Goal: Communication & Community: Ask a question

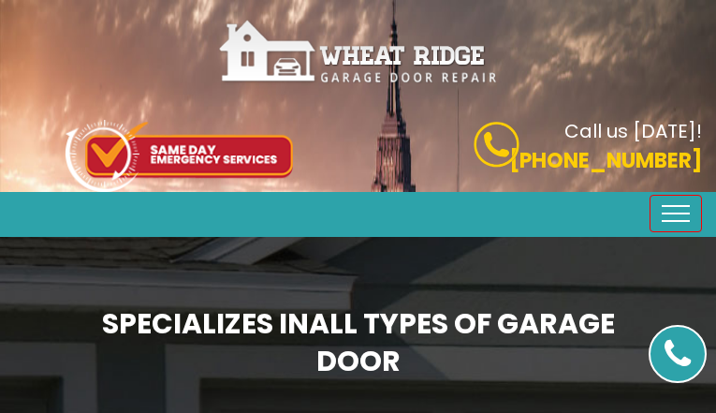
type input "CZCVkqrevBtD"
type input "5105271877"
type input "[EMAIL_ADDRESS][DOMAIN_NAME]"
type input "yMzVEWBfk"
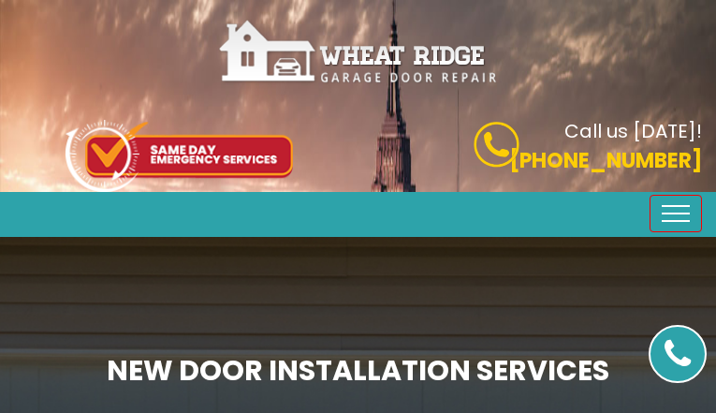
type input "mJtCFwLILW"
type input "7419544177"
type input "[EMAIL_ADDRESS][DOMAIN_NAME]"
type input "DDRAmsuvm"
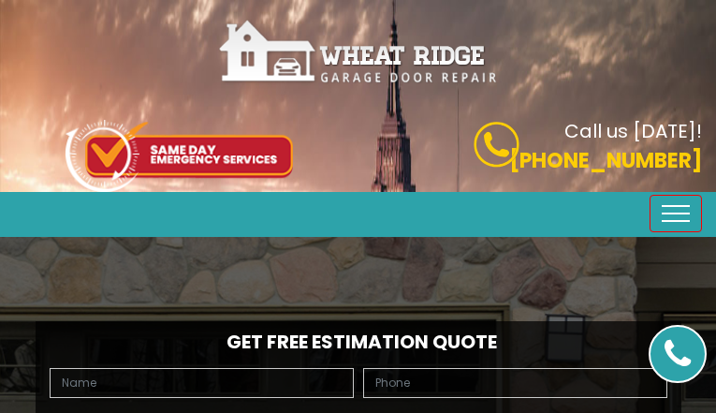
type input "zgryiCpEkvfPefrY"
type input "6832188825"
type input "[EMAIL_ADDRESS][DOMAIN_NAME]"
type input "KauDyPXVN"
